Goal: Information Seeking & Learning: Learn about a topic

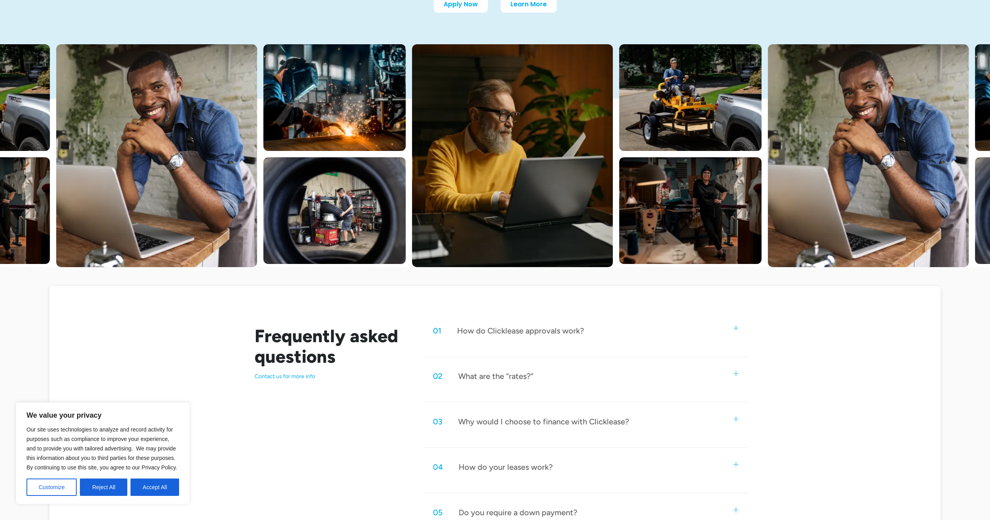
scroll to position [119, 0]
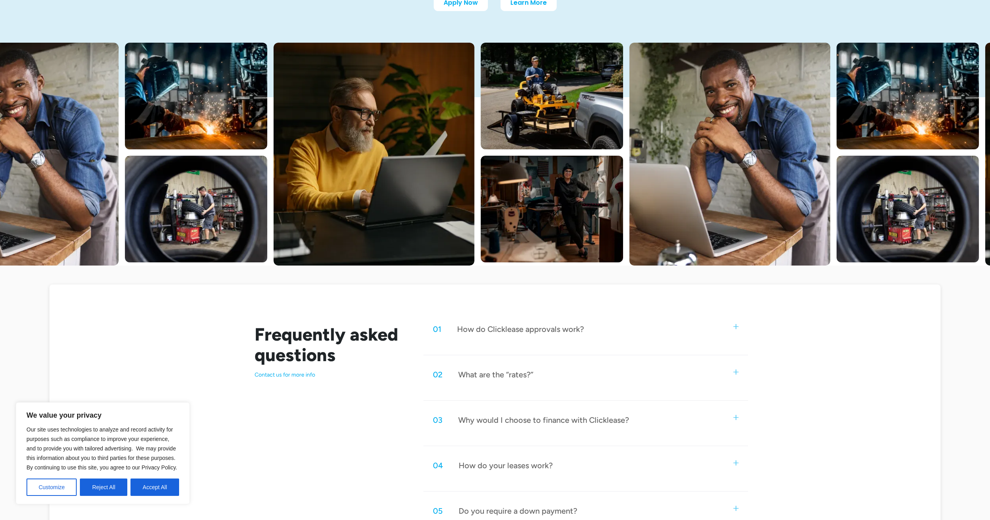
click at [608, 328] on div "01 How do Clicklease approvals work?" at bounding box center [585, 329] width 325 height 26
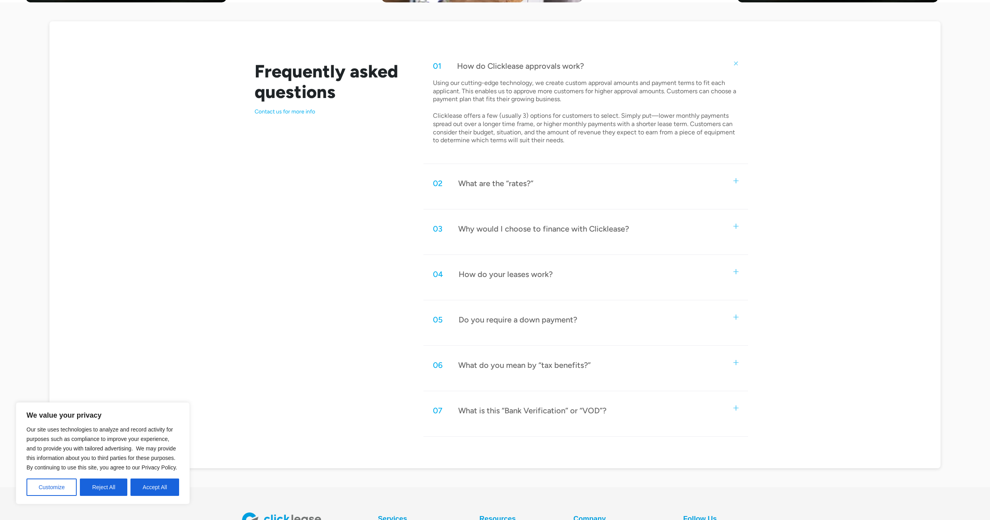
scroll to position [395, 0]
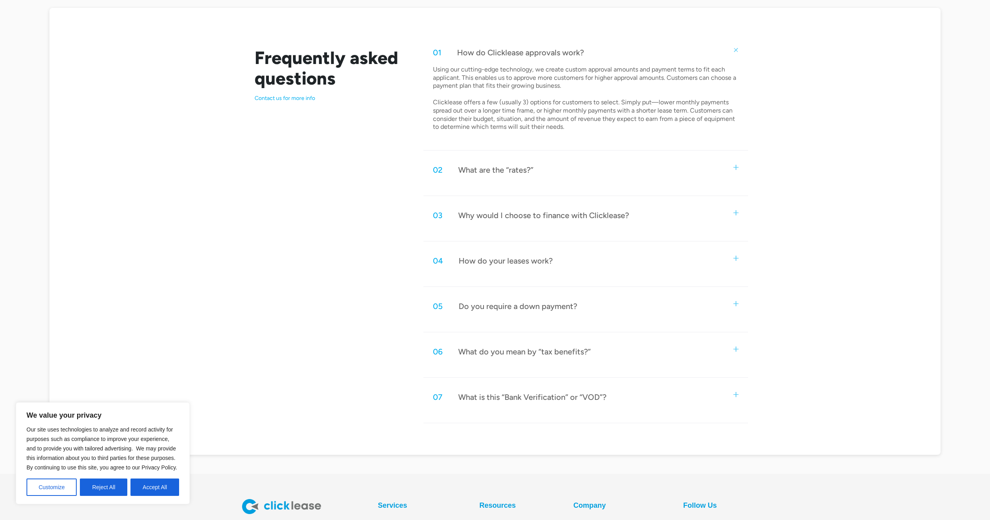
click at [514, 307] on div "Do you require a down payment?" at bounding box center [518, 306] width 119 height 10
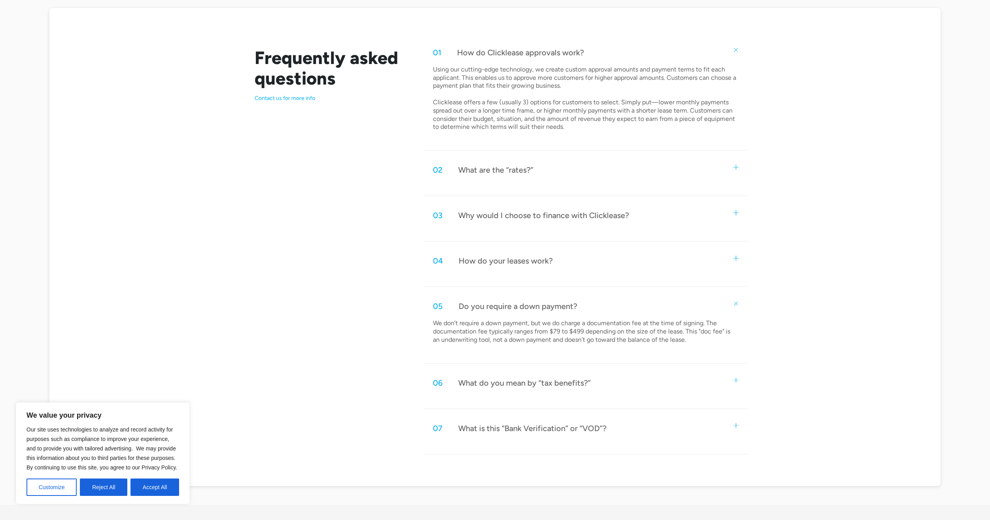
click at [506, 382] on div "What do you mean by “tax benefits?”" at bounding box center [524, 383] width 132 height 10
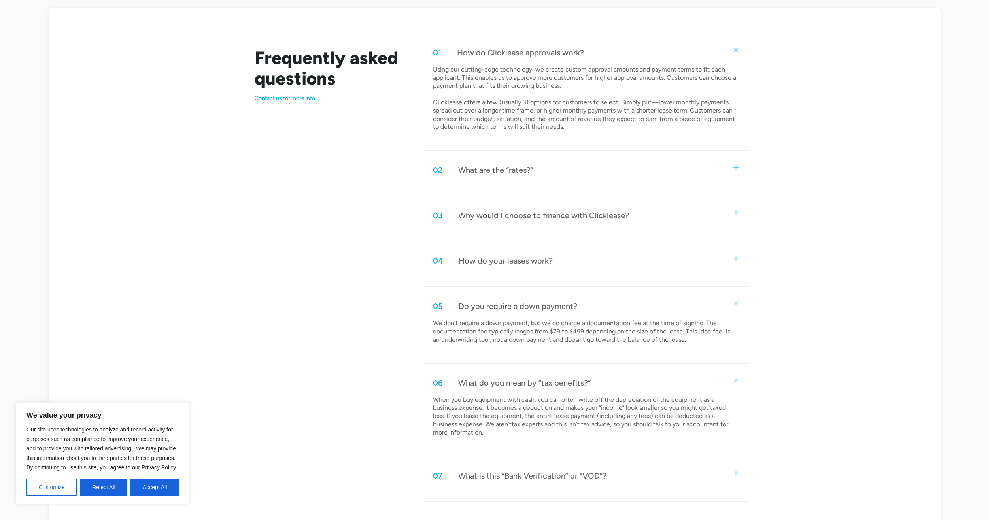
click at [541, 484] on div "07 What is this “Bank Verification” or “VOD”?" at bounding box center [585, 476] width 325 height 26
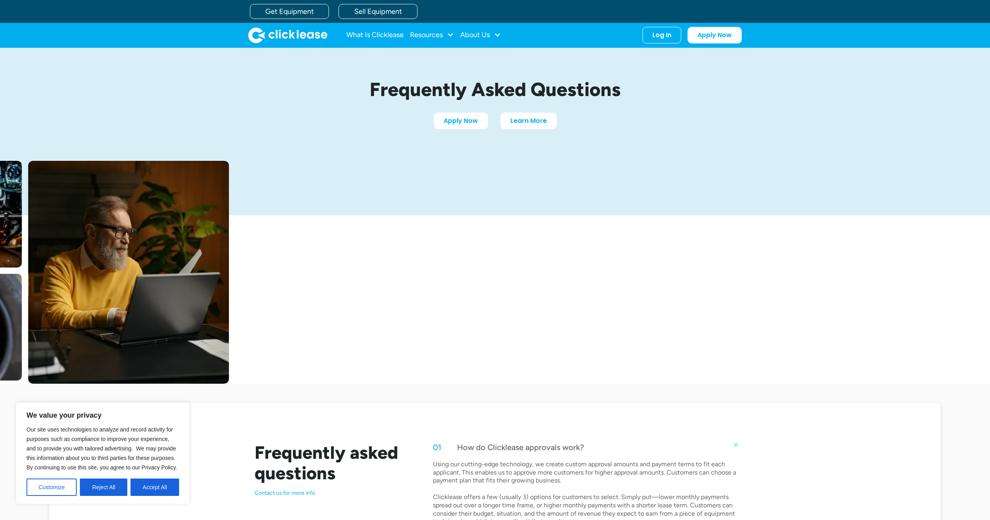
scroll to position [0, 0]
click at [430, 43] on div "Resources" at bounding box center [432, 35] width 44 height 16
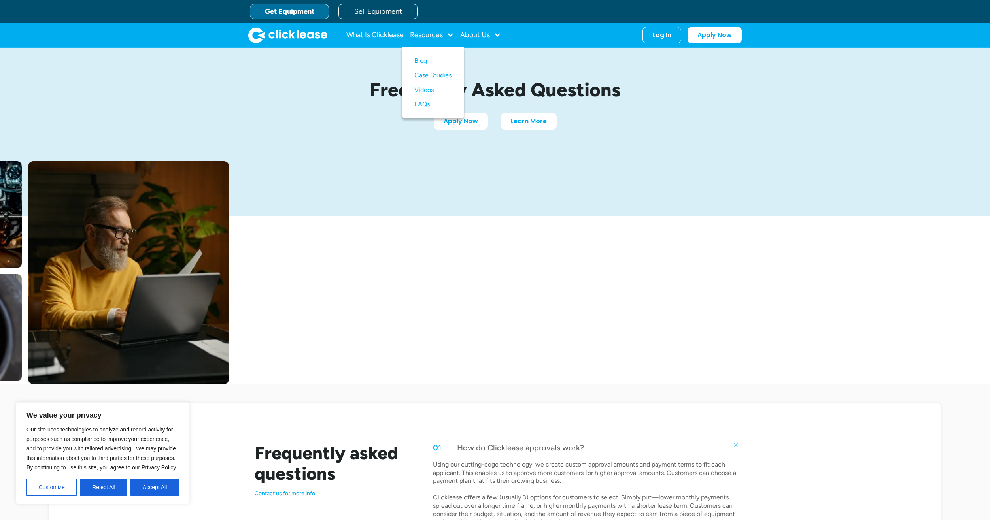
click at [296, 7] on link "Get Equipment" at bounding box center [289, 11] width 79 height 15
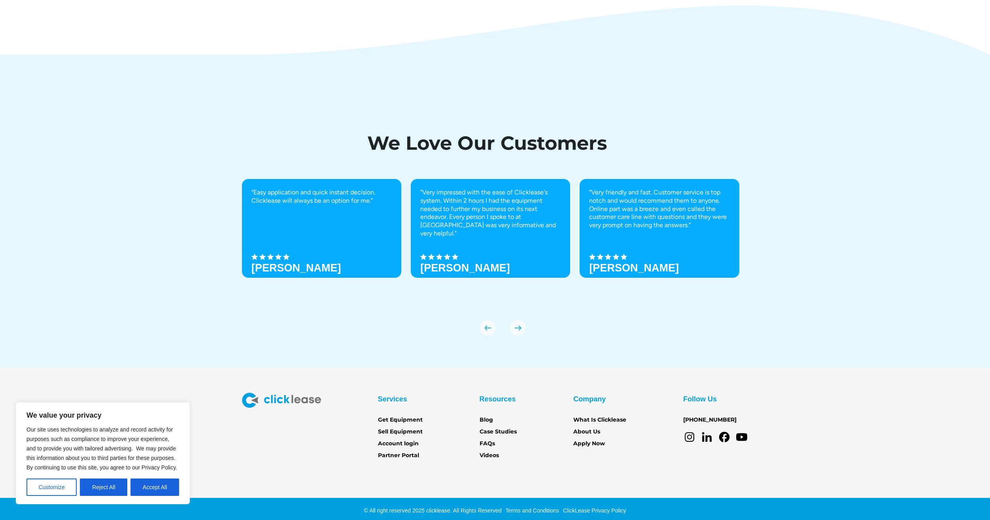
scroll to position [2666, 0]
